Goal: Task Accomplishment & Management: Manage account settings

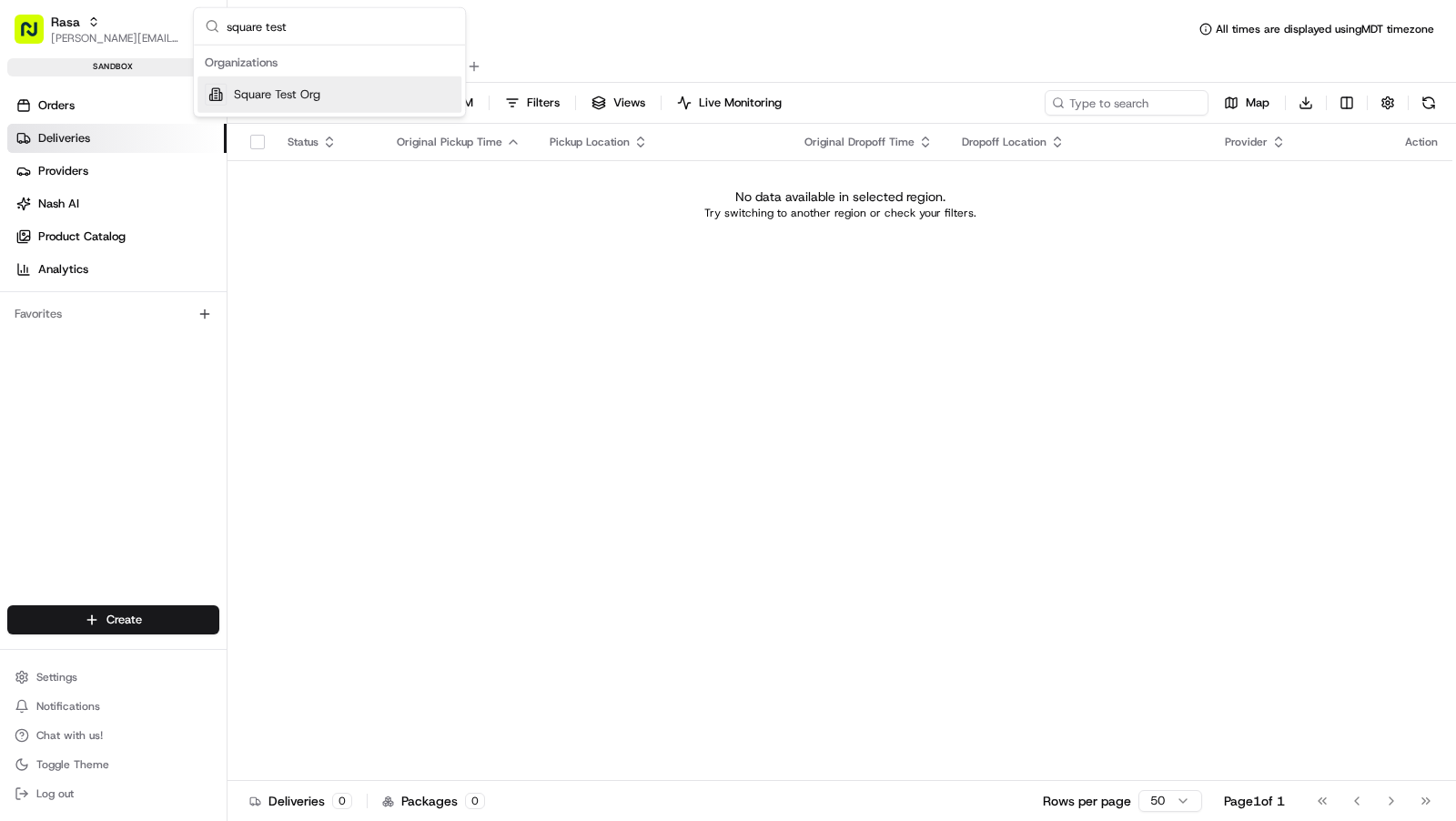
type input "square test"
click at [311, 89] on span "Square Test Org" at bounding box center [277, 95] width 87 height 16
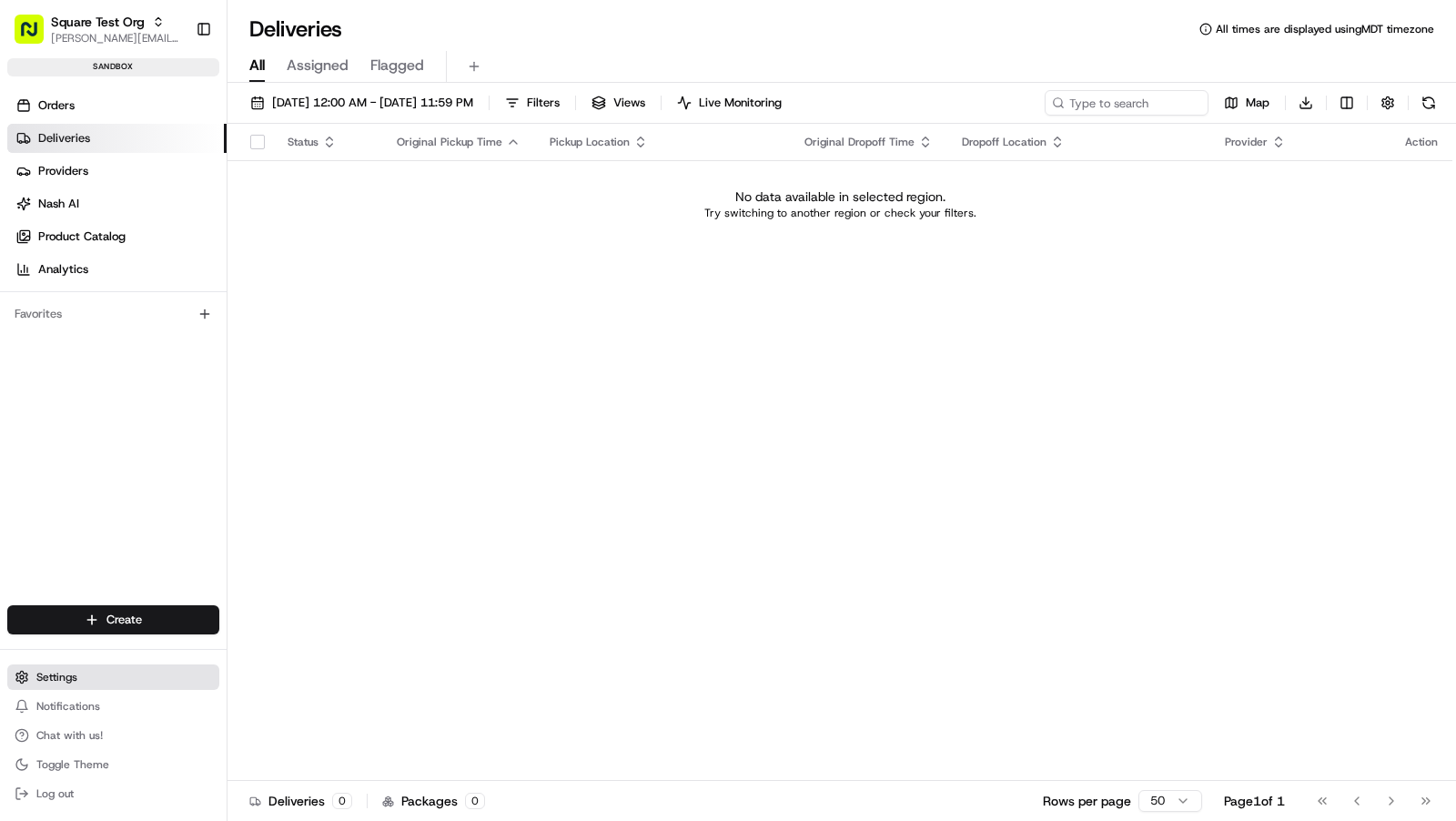
click at [98, 678] on button "Settings" at bounding box center [113, 677] width 212 height 26
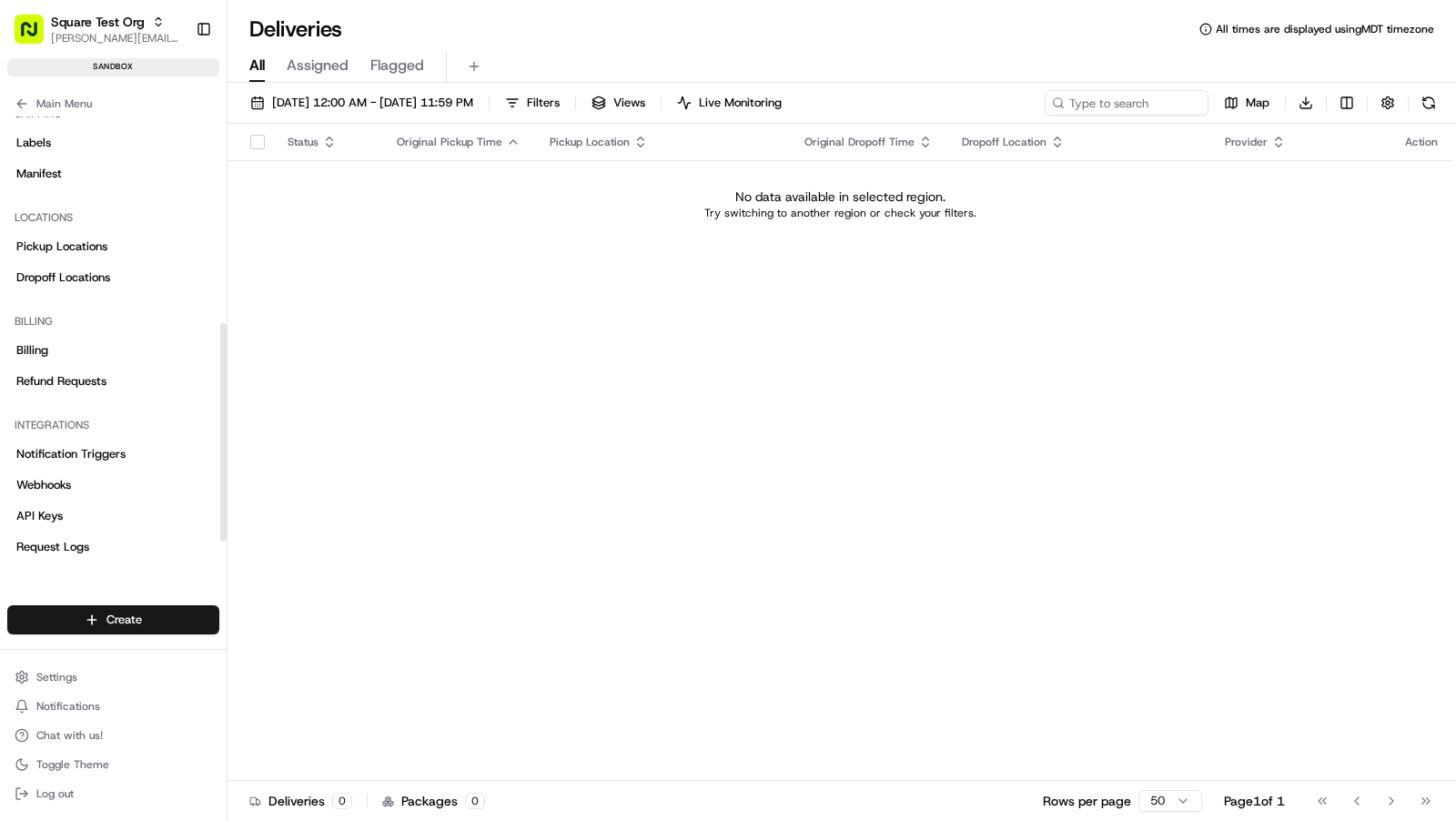
scroll to position [429, 0]
click at [77, 225] on div "Locations" at bounding box center [113, 216] width 212 height 29
click at [77, 245] on span "Pickup Locations" at bounding box center [62, 246] width 91 height 16
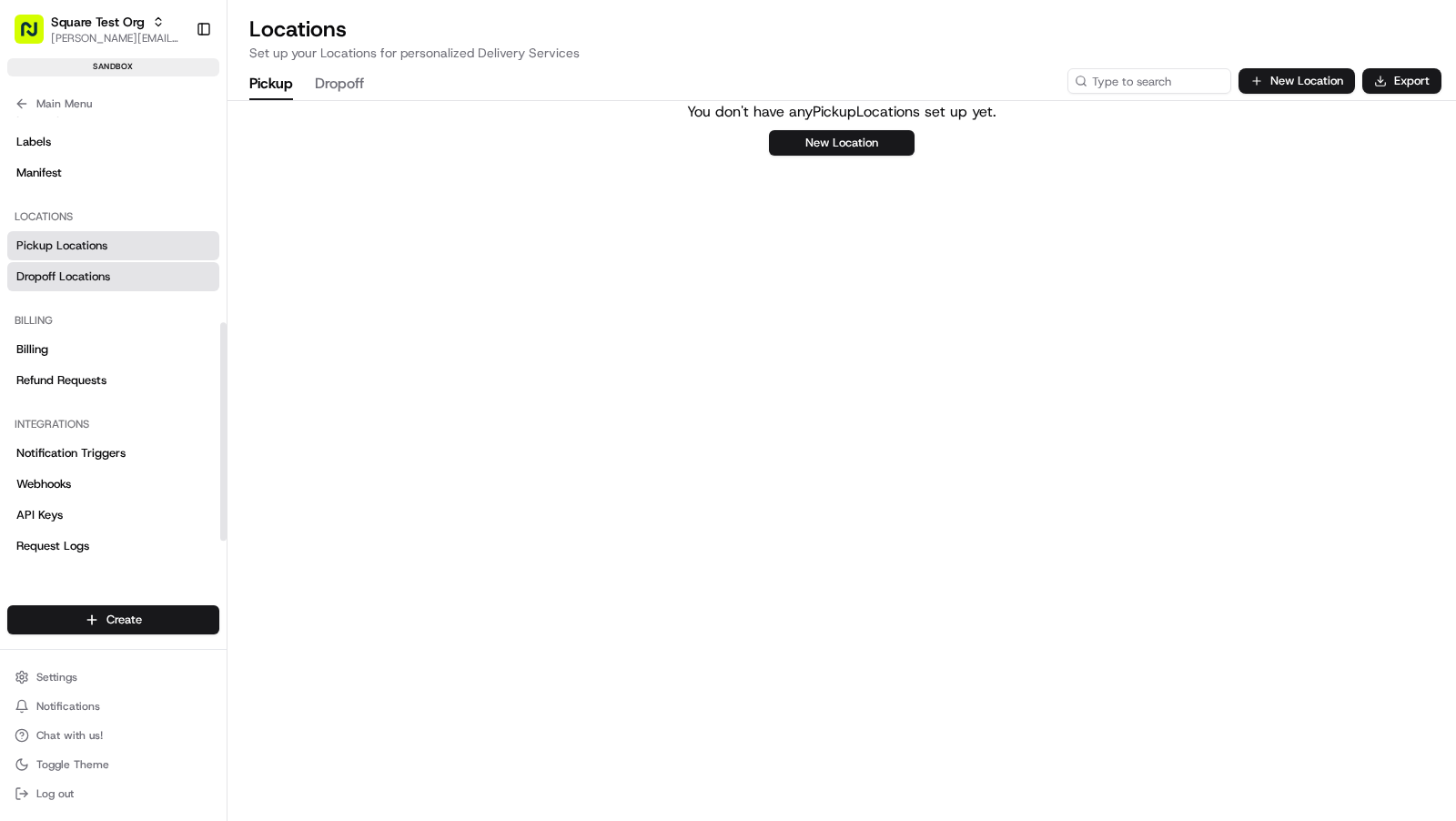
click at [101, 262] on link "Dropoff Locations" at bounding box center [113, 277] width 212 height 29
click at [260, 88] on button "Pickup" at bounding box center [271, 85] width 44 height 31
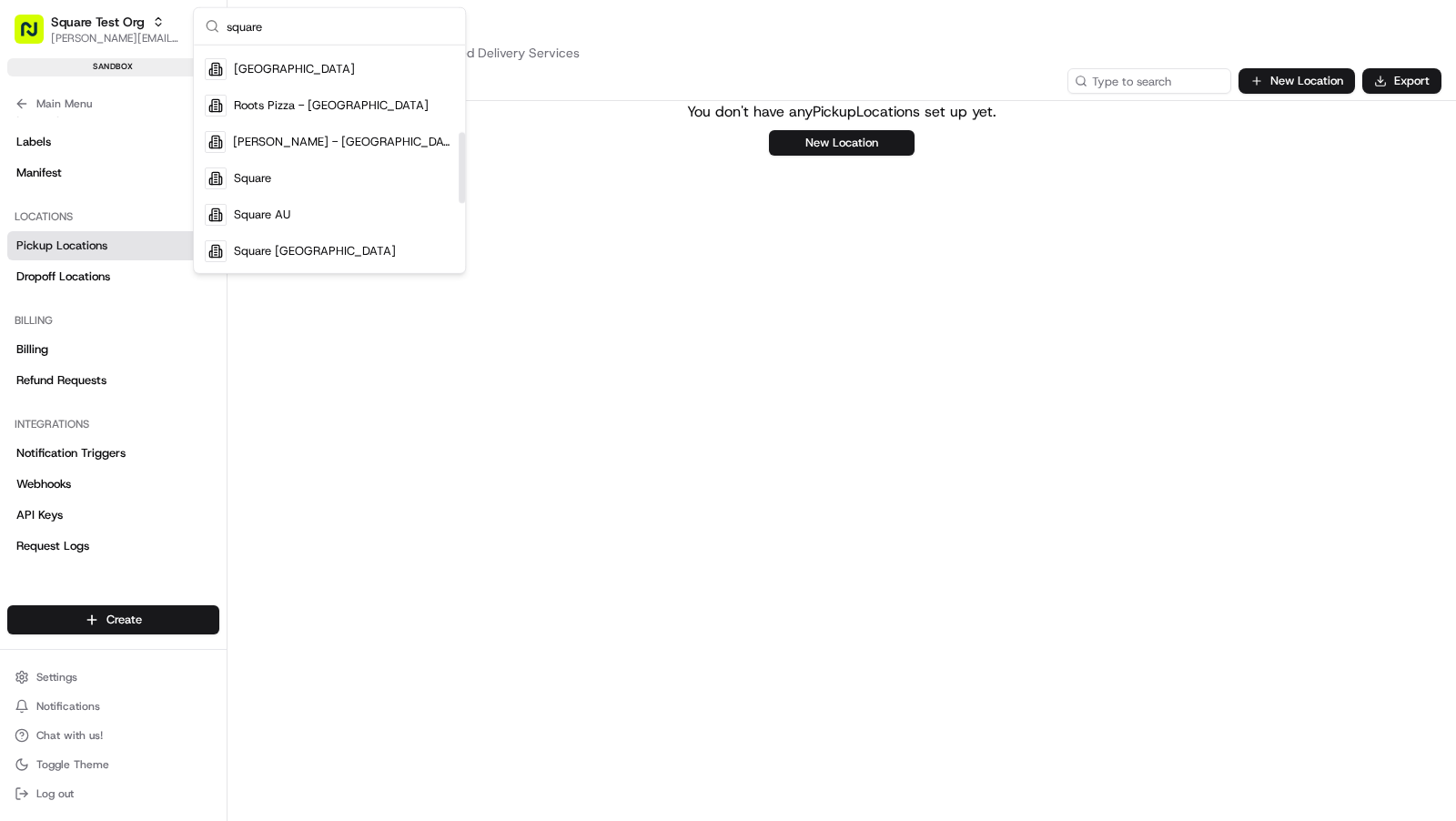
scroll to position [285, 0]
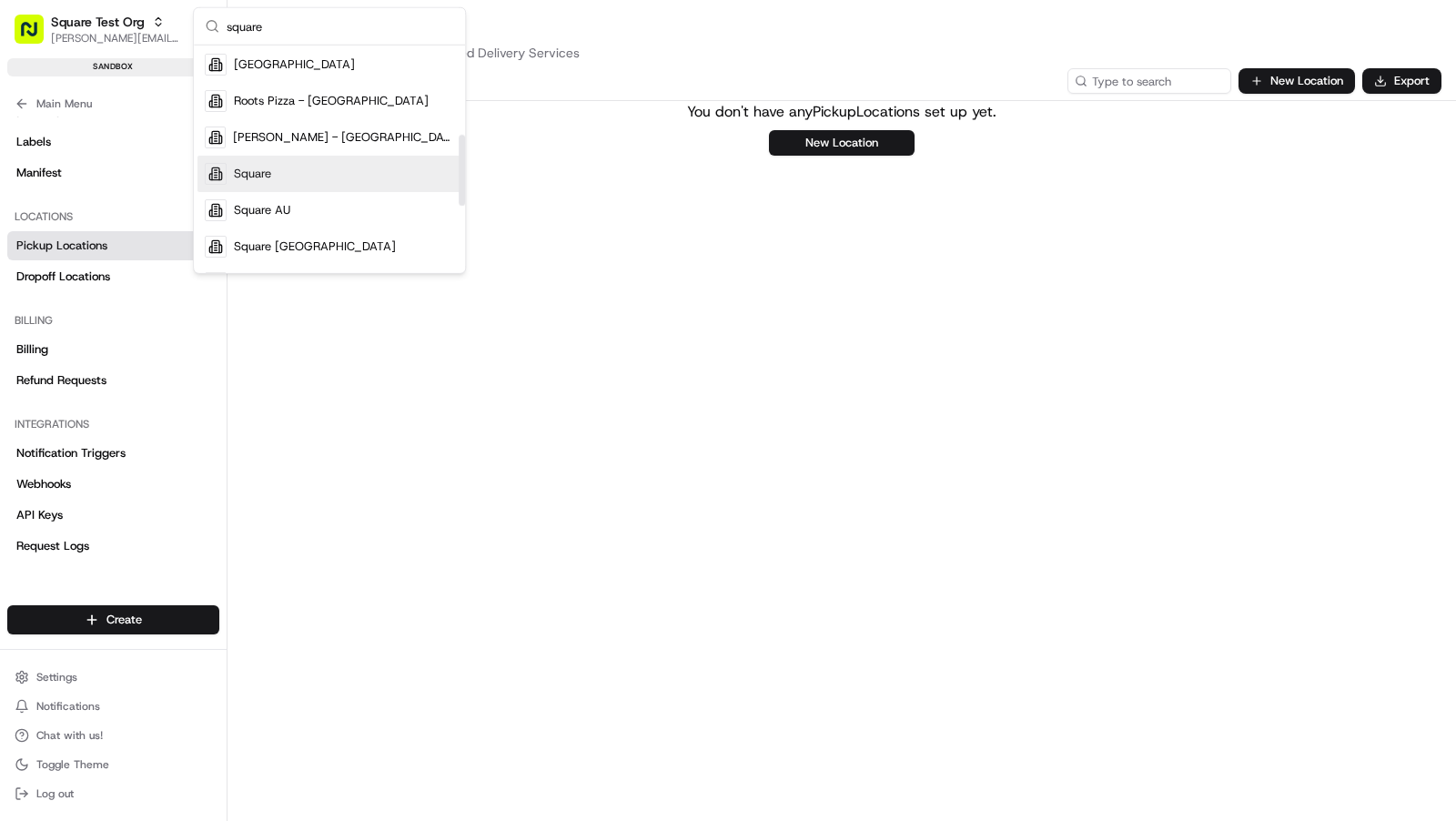
type input "square"
click at [337, 205] on div "Square AU" at bounding box center [329, 210] width 264 height 37
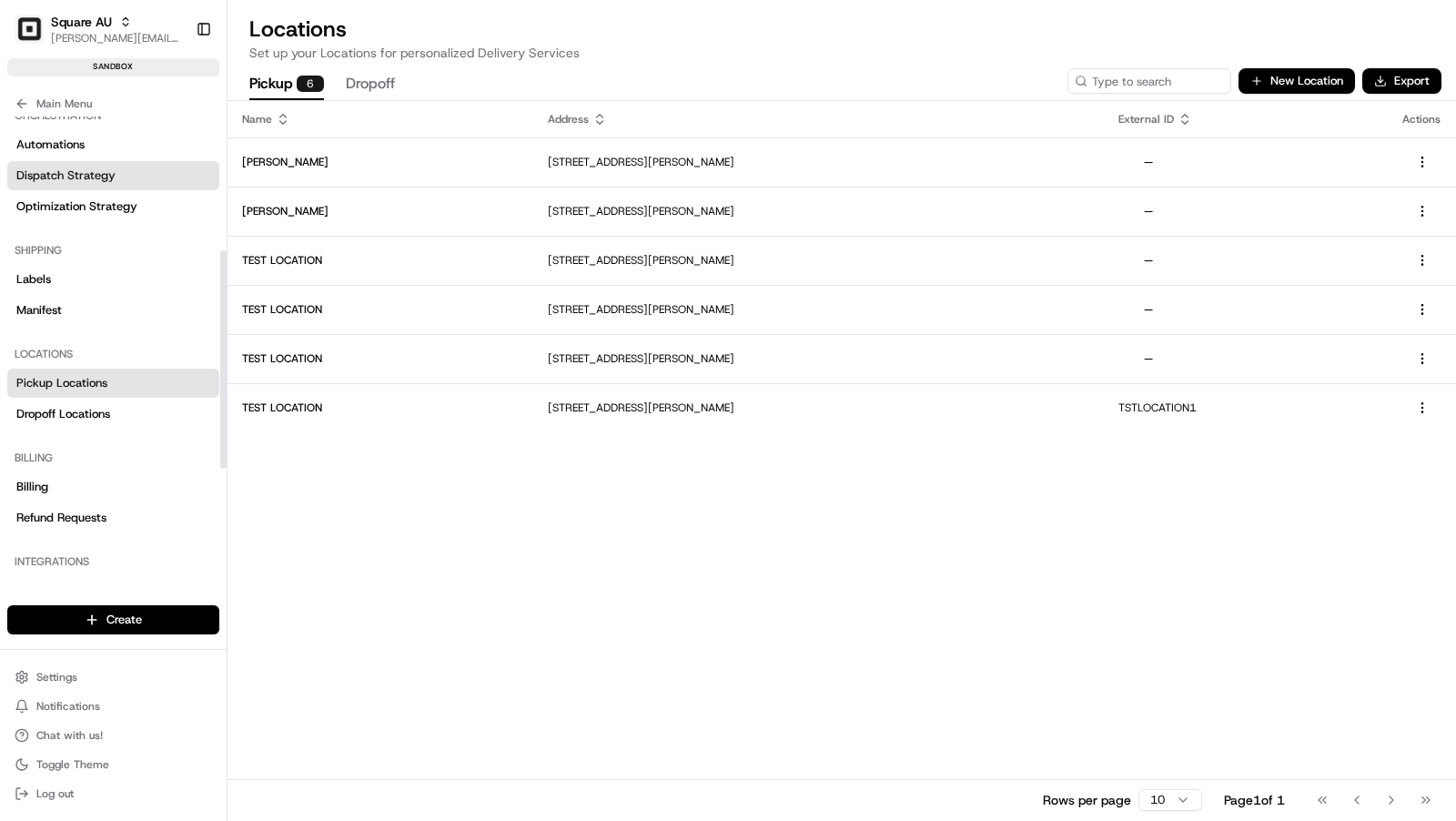
scroll to position [325, 0]
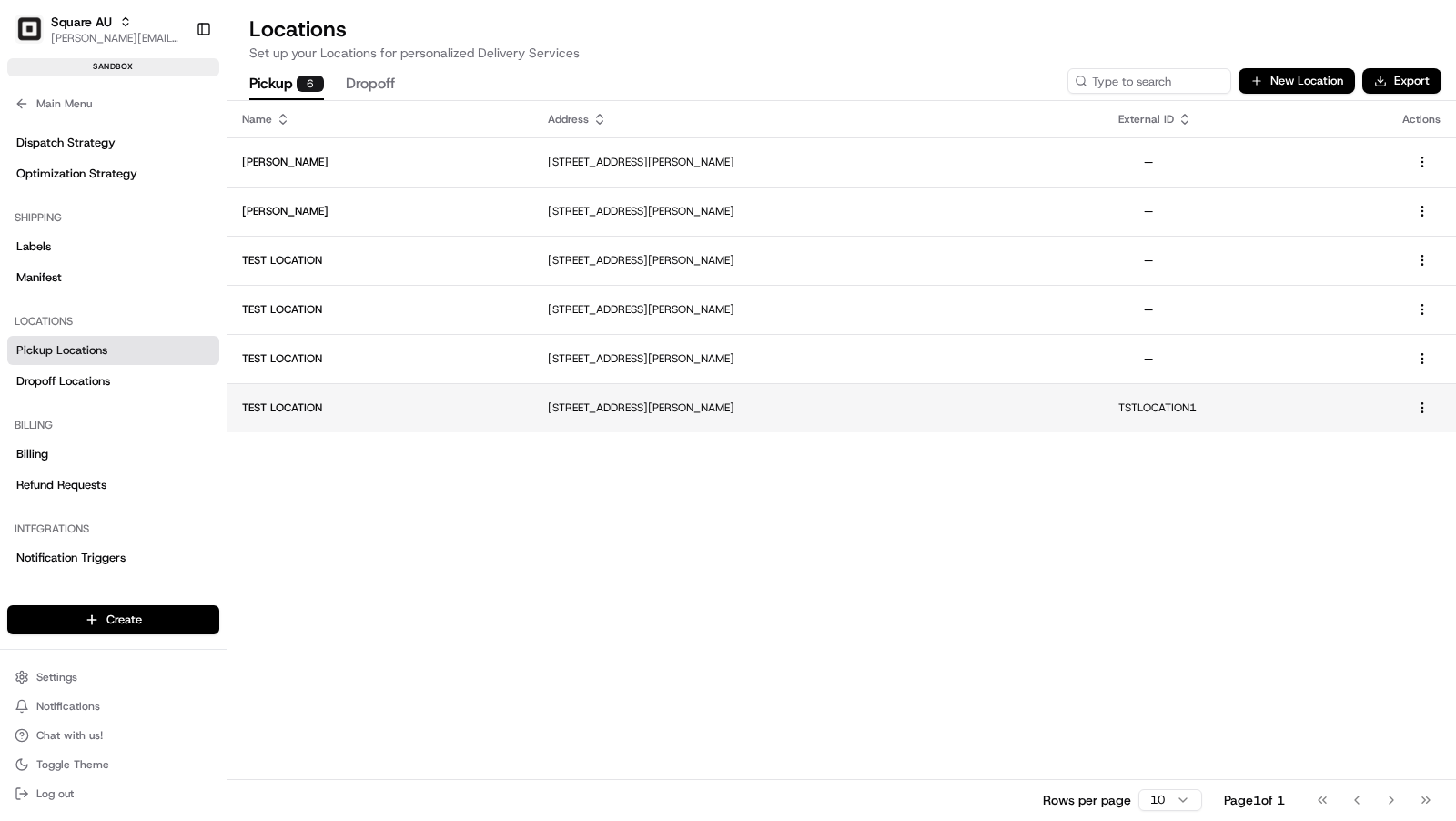
click at [709, 421] on td "[STREET_ADDRESS][PERSON_NAME]" at bounding box center [818, 407] width 571 height 49
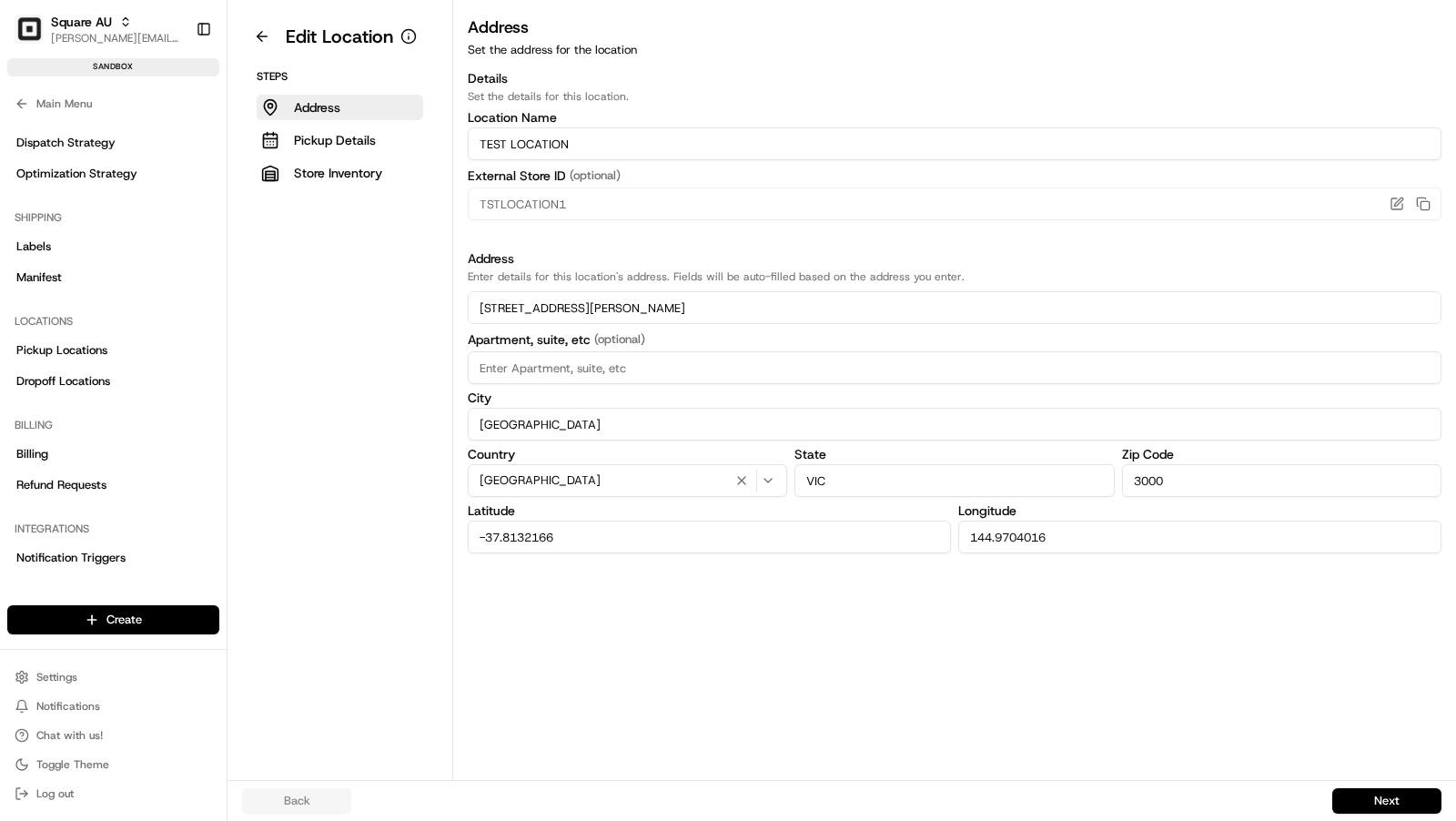
click at [275, 21] on aside "Edit Location Steps Address Pickup Details Store Inventory" at bounding box center [340, 390] width 226 height 780
click at [258, 32] on button at bounding box center [262, 37] width 40 height 29
